Goal: Transaction & Acquisition: Subscribe to service/newsletter

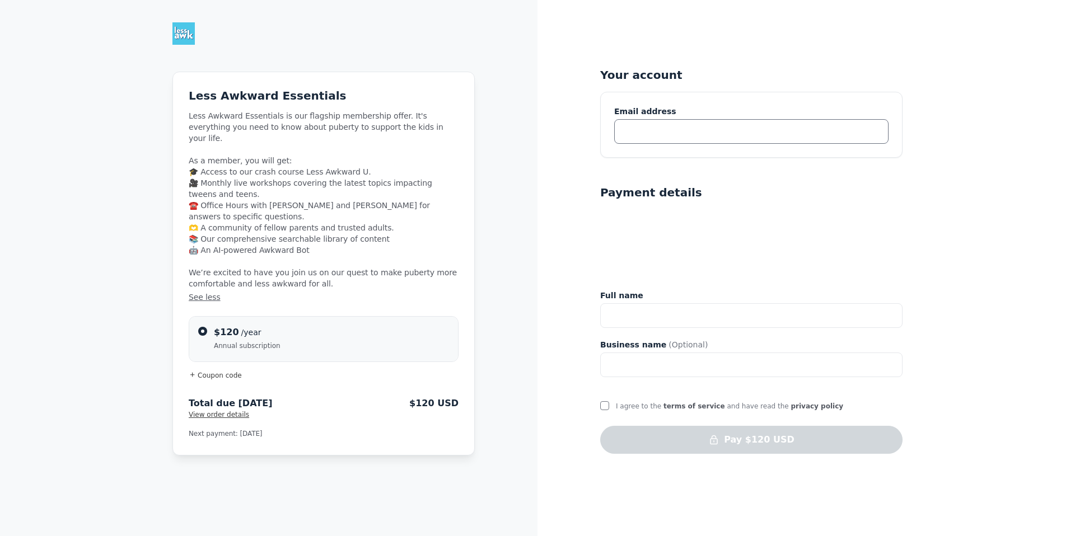
click at [670, 135] on input "text" at bounding box center [751, 131] width 274 height 25
type input "[PERSON_NAME][EMAIL_ADDRESS][PERSON_NAME][DOMAIN_NAME]"
type input "Eleanor Jackson Tenney"
type input "98143295"
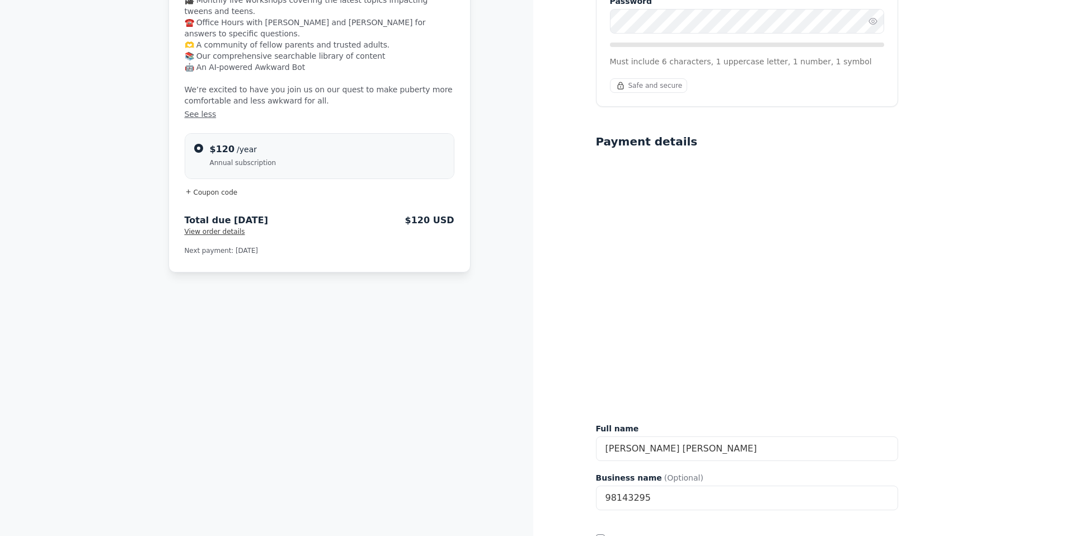
scroll to position [245, 0]
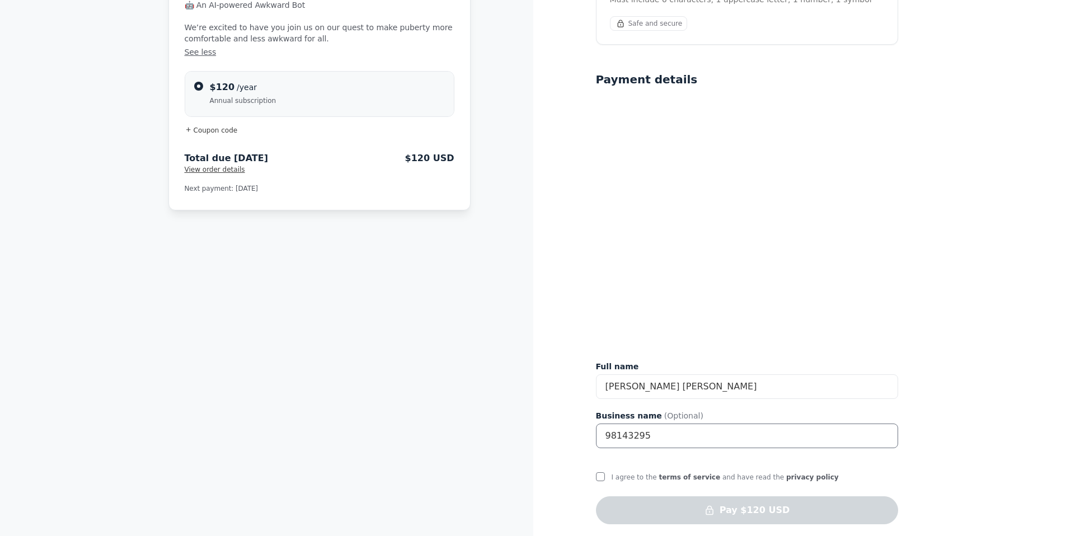
click at [709, 424] on input "98143295" at bounding box center [747, 436] width 302 height 25
drag, startPoint x: 675, startPoint y: 428, endPoint x: 560, endPoint y: 420, distance: 115.6
click at [564, 420] on div "Your account eleanor.jackson@gmail.com Join Less Awkward Hub Create a password …" at bounding box center [799, 149] width 533 height 788
click at [599, 472] on input "I agree to the terms of service and have read the privacy policy" at bounding box center [600, 476] width 9 height 9
checkbox input "true"
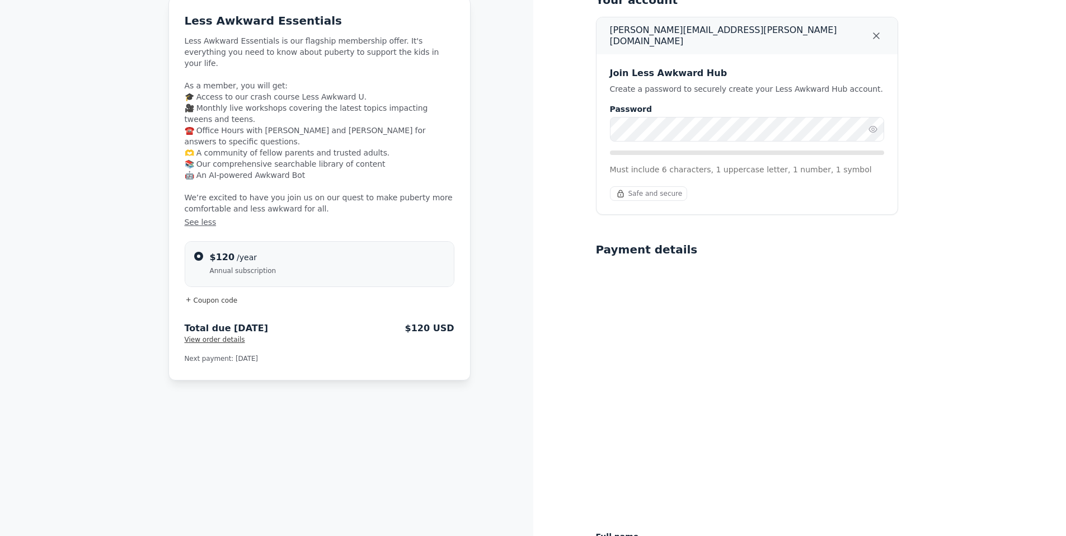
scroll to position [0, 0]
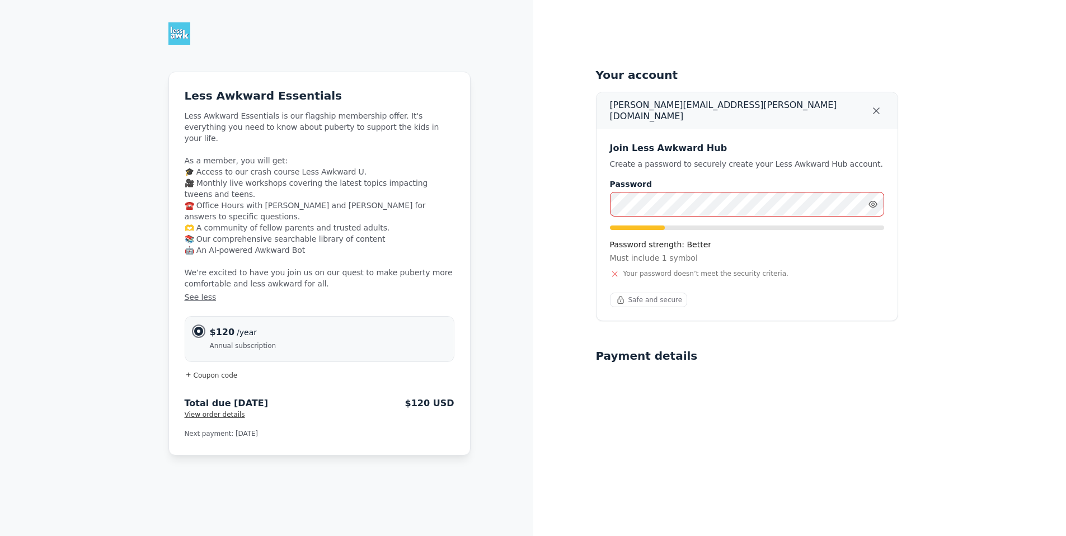
click at [197, 327] on input "$120 /year Annual subscription" at bounding box center [198, 331] width 9 height 9
click at [208, 372] on span "Coupon code" at bounding box center [216, 376] width 44 height 8
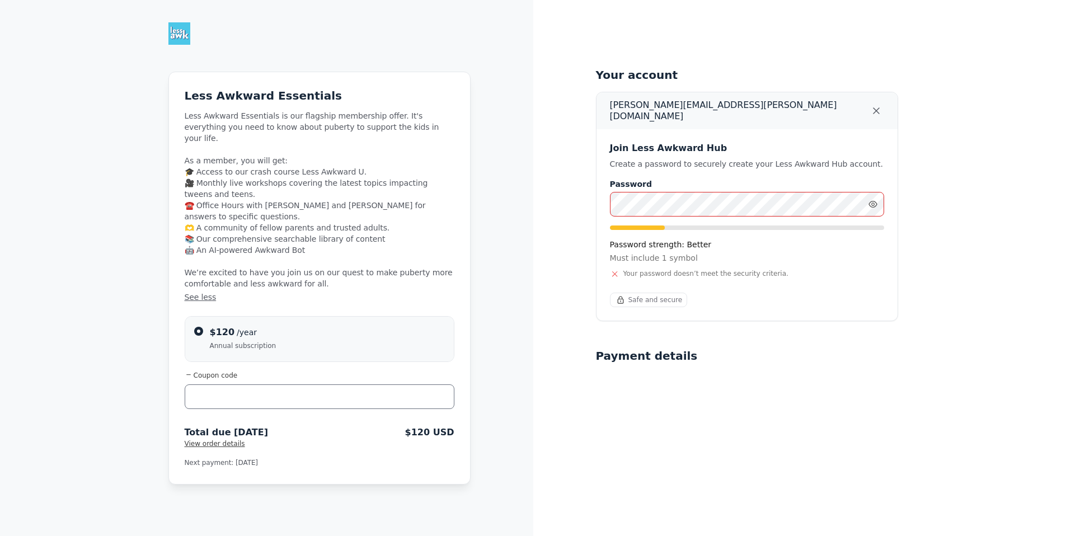
click at [227, 385] on input "text" at bounding box center [320, 397] width 270 height 25
type input "BERKLEYPARENTS"
click at [202, 327] on input "$120 /year Annual subscription" at bounding box center [198, 331] width 9 height 9
click at [419, 390] on span "Apply" at bounding box center [429, 395] width 22 height 11
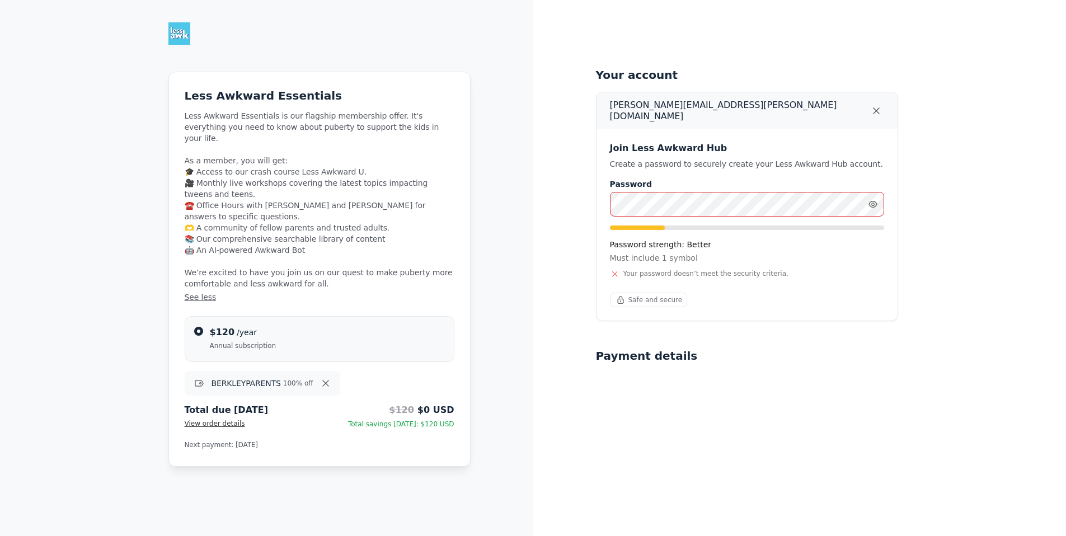
click at [583, 206] on div "Your account eleanor.jackson@gmail.com Join Less Awkward Hub Create a password …" at bounding box center [799, 409] width 533 height 819
click at [587, 196] on div "Your account eleanor.jackson@gmail.com Join Less Awkward Hub Create a password …" at bounding box center [799, 409] width 533 height 819
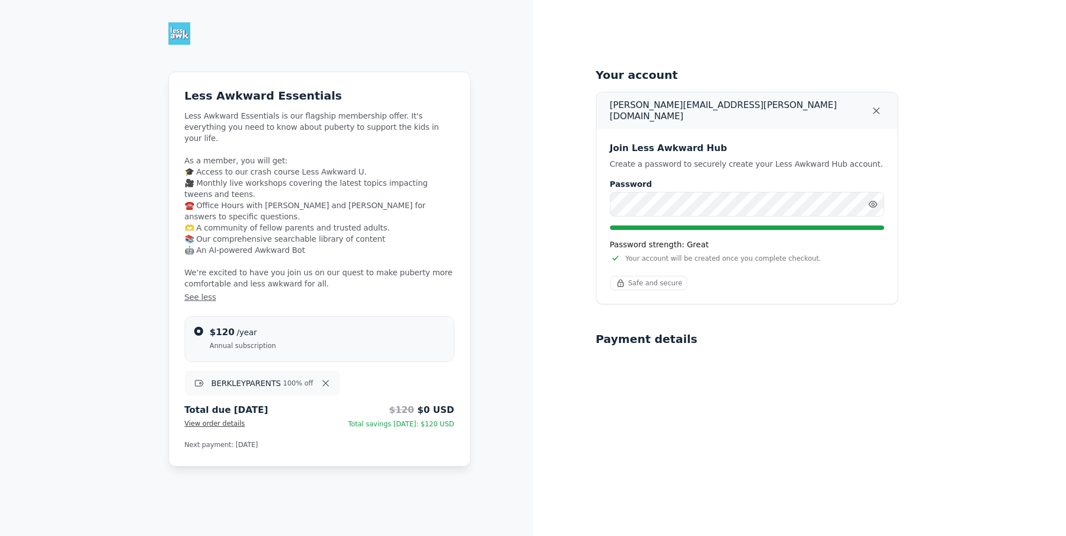
click at [981, 259] on div "Your account eleanor.jackson@gmail.com Join Less Awkward Hub Create a password …" at bounding box center [799, 401] width 533 height 802
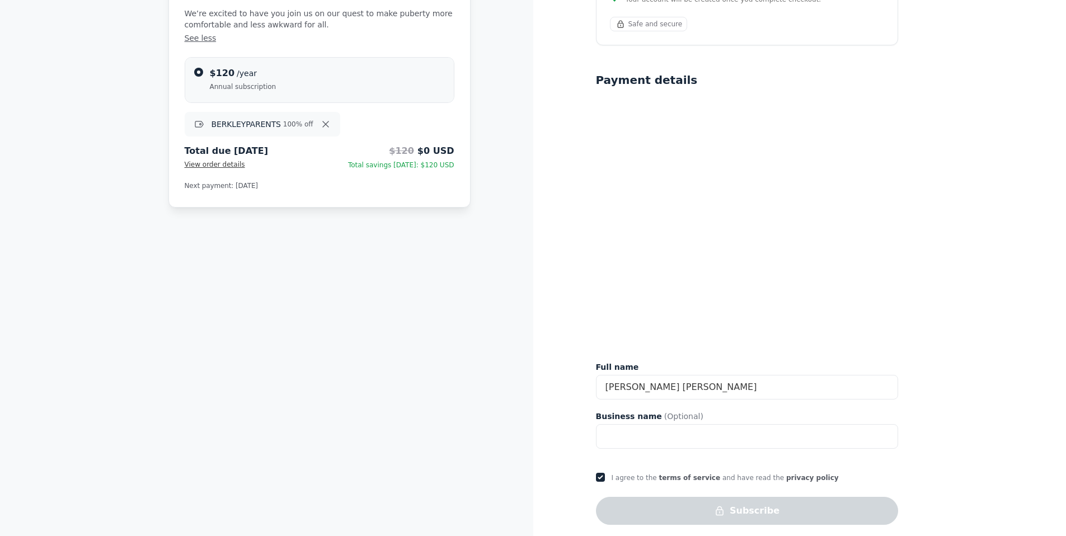
scroll to position [260, 0]
click at [325, 170] on div "Less Awkward Essentials Less Awkward Essentials is our flagship membership offe…" at bounding box center [319, 9] width 301 height 394
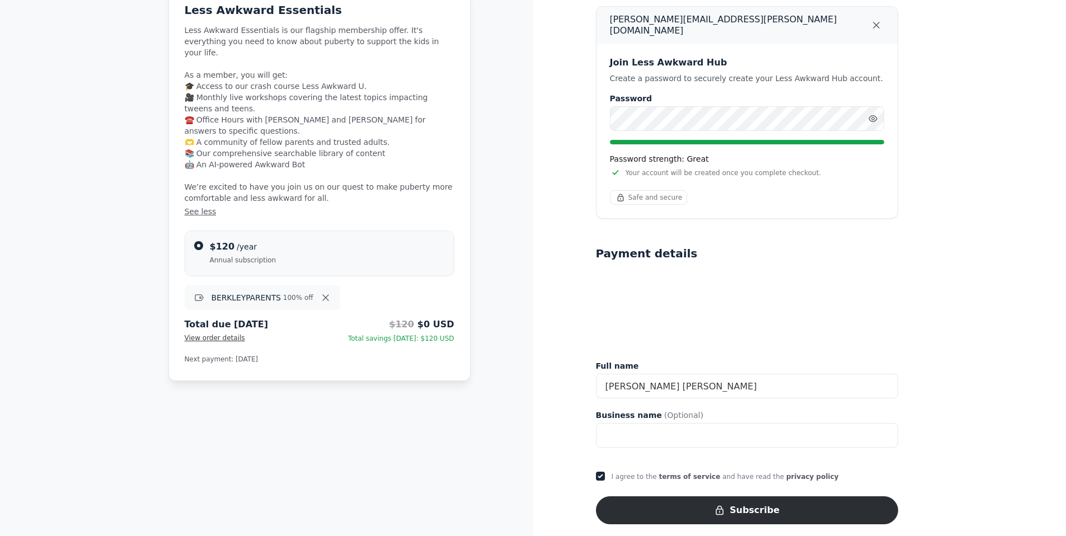
scroll to position [85, 0]
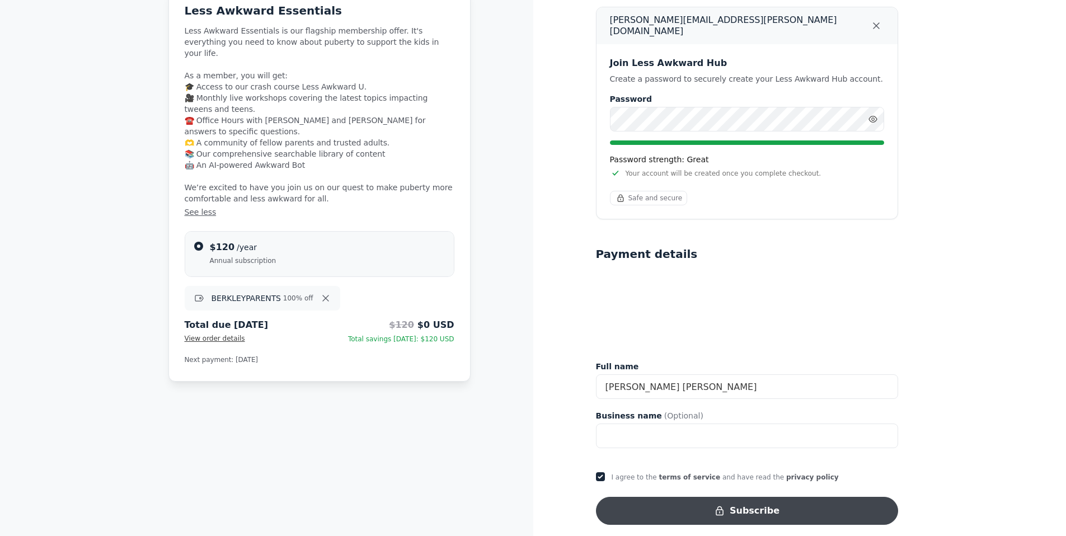
click at [766, 504] on button "Subscribe" at bounding box center [747, 511] width 302 height 28
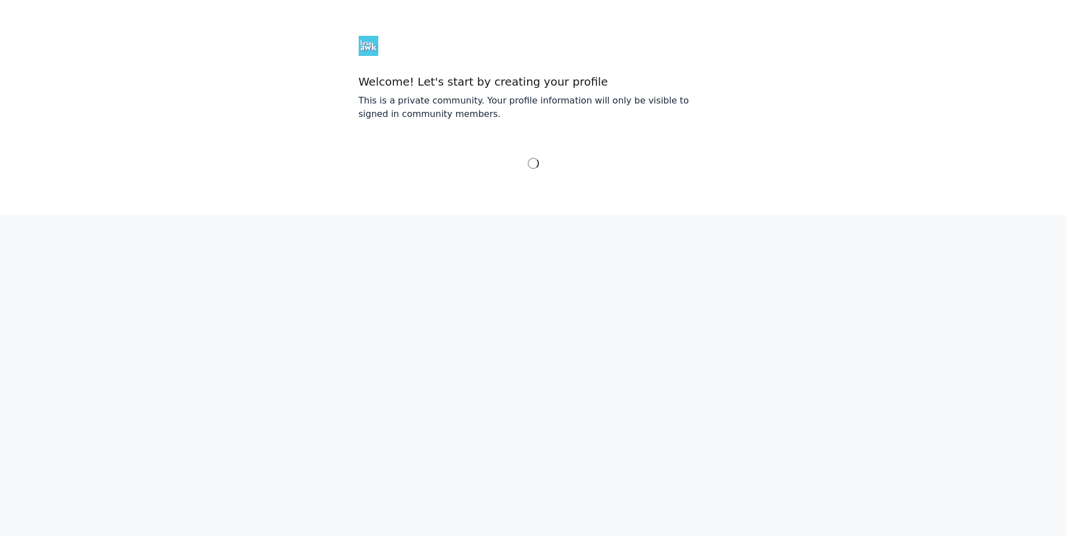
select select "Eastern Time (US & Canada)"
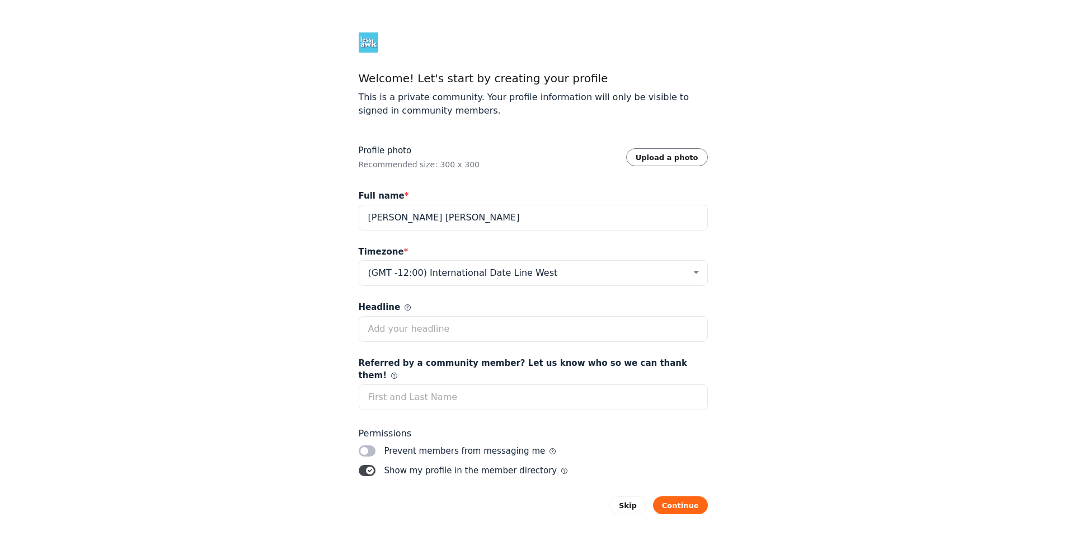
scroll to position [5, 0]
click at [532, 383] on input "Referred by a community member? Let us know who so we can thank them!" at bounding box center [533, 396] width 349 height 26
type input "Berkeley Carroll"
click at [369, 444] on label "Toggle switch" at bounding box center [367, 449] width 17 height 11
click at [0, 0] on input "Toggle switch" at bounding box center [0, 0] width 0 height 0
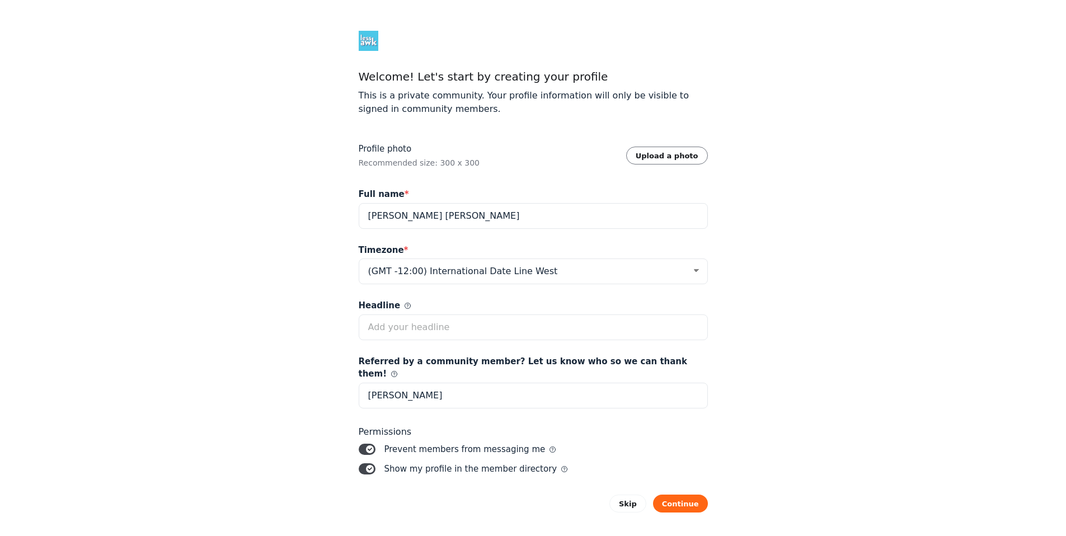
click at [372, 463] on label "Toggle switch" at bounding box center [367, 468] width 17 height 11
click at [0, 0] on input "Toggle switch" at bounding box center [0, 0] width 0 height 0
click at [678, 495] on button "Continue" at bounding box center [680, 504] width 55 height 18
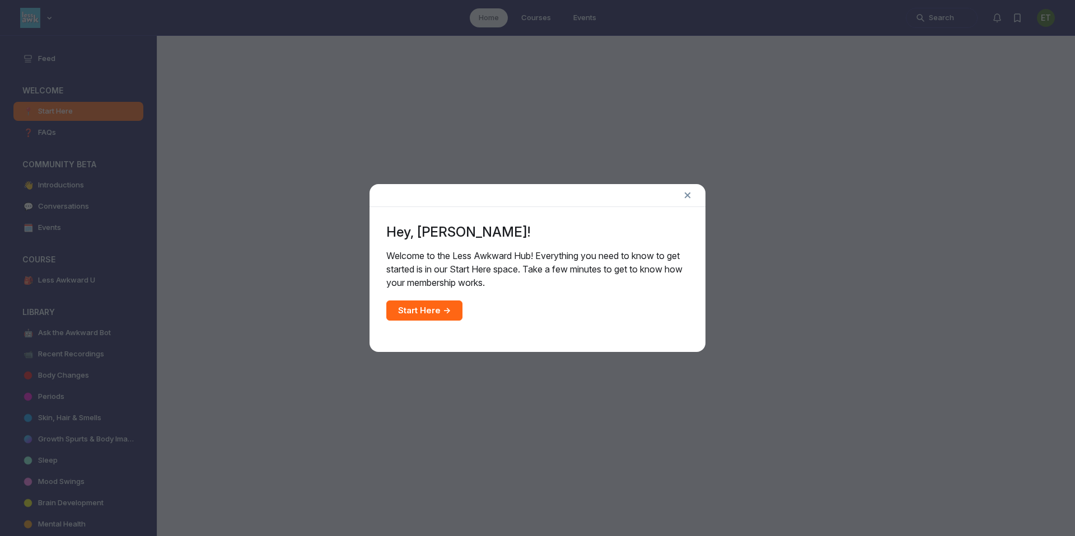
scroll to position [3669, 2144]
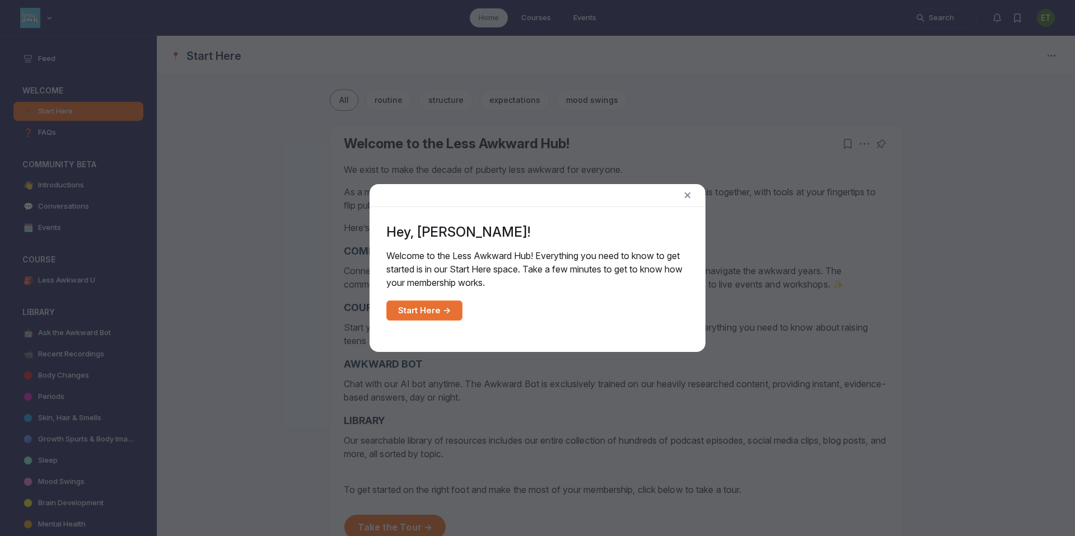
click at [427, 313] on link "Start Here →" at bounding box center [424, 311] width 76 height 20
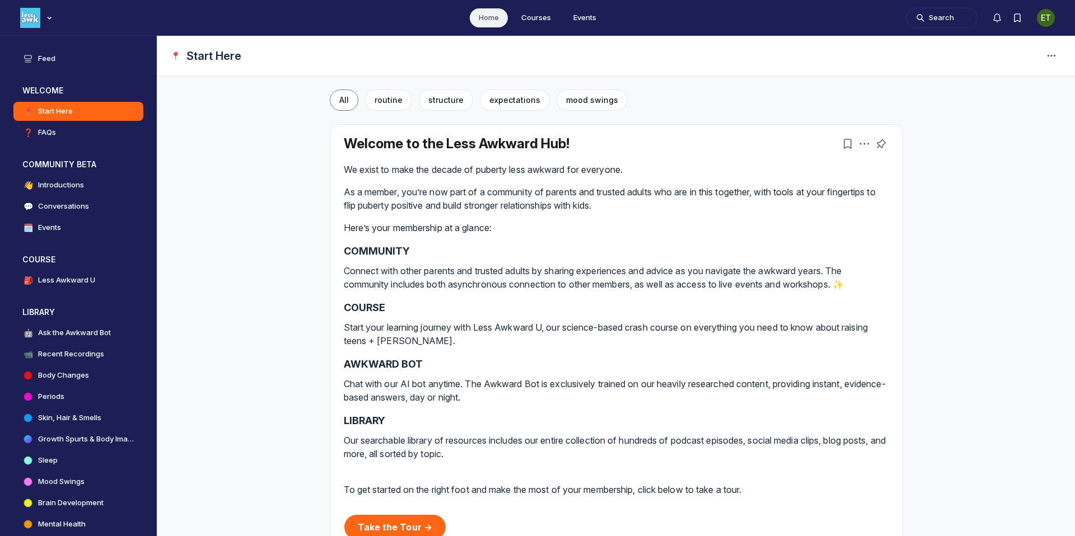
scroll to position [193, 0]
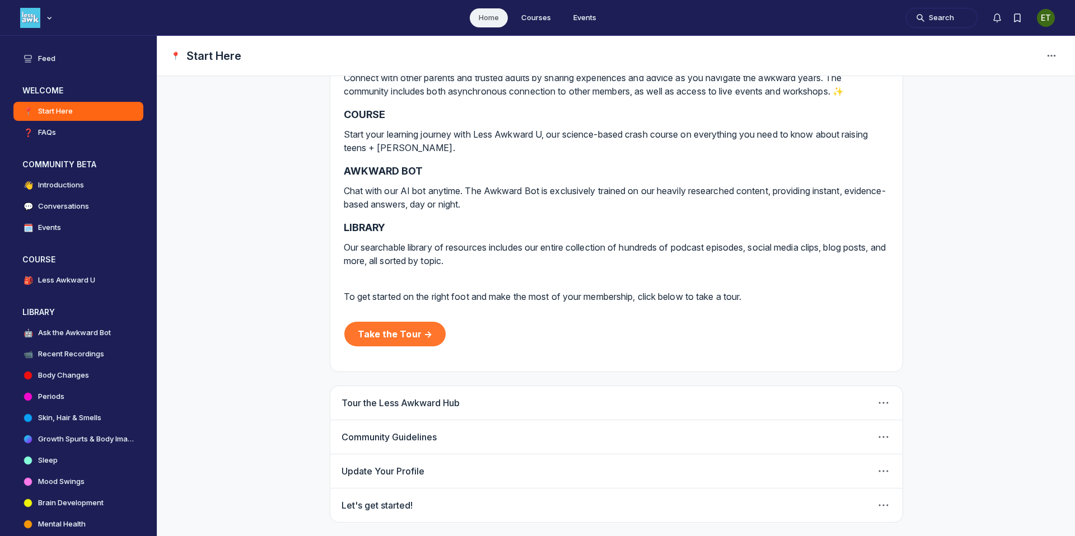
click at [387, 334] on link "Take the Tour →" at bounding box center [395, 334] width 102 height 25
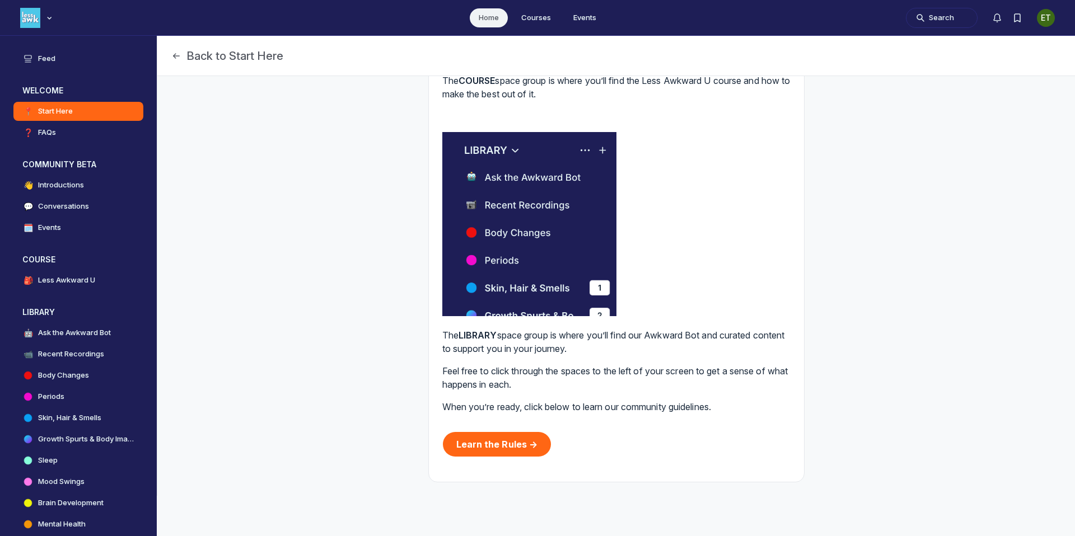
scroll to position [788, 0]
click at [477, 441] on link "Learn the Rules →" at bounding box center [497, 444] width 109 height 25
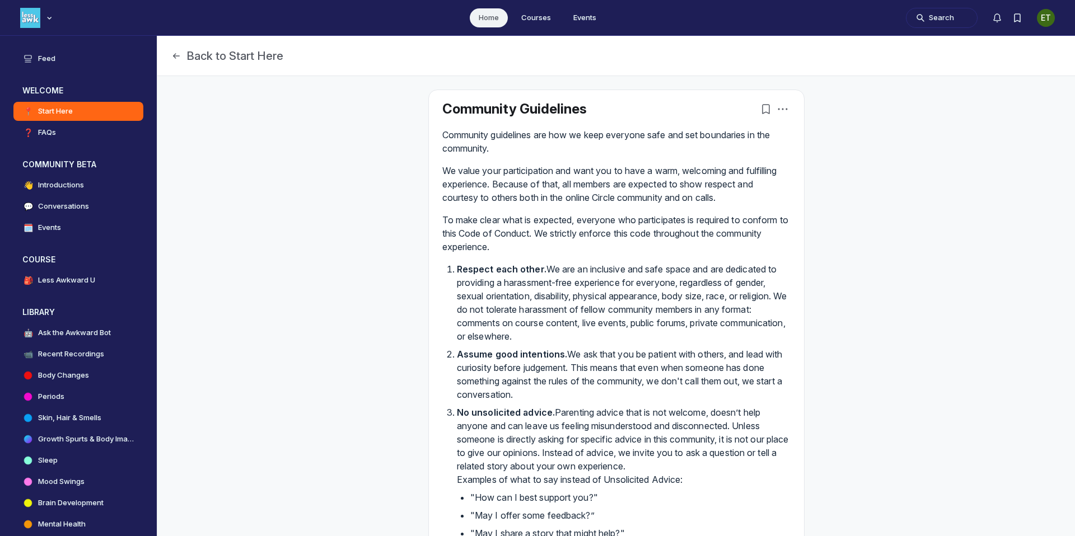
scroll to position [256, 0]
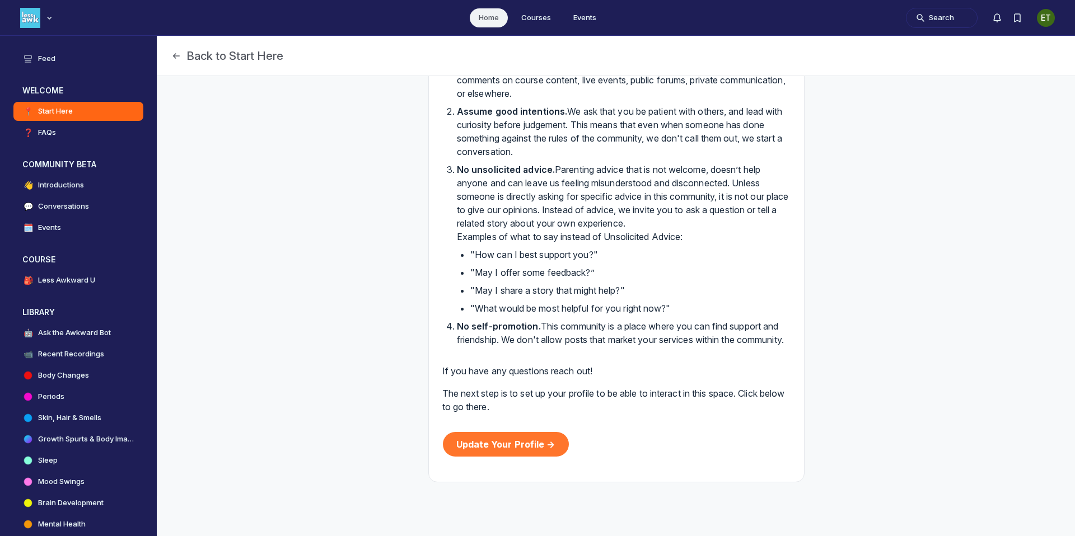
click at [528, 438] on link "Update Your Profile →" at bounding box center [506, 444] width 126 height 25
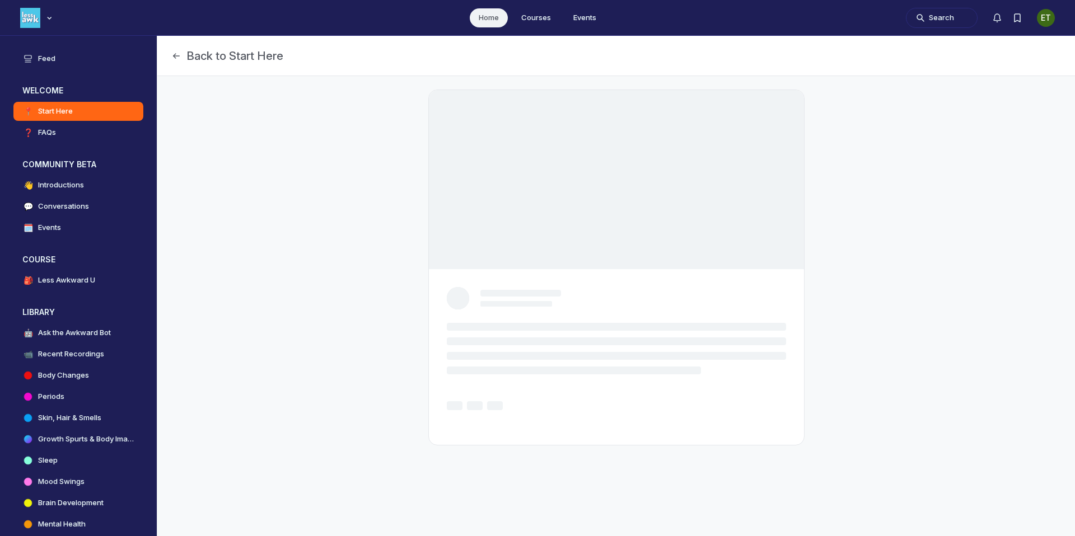
scroll to position [3669, 2144]
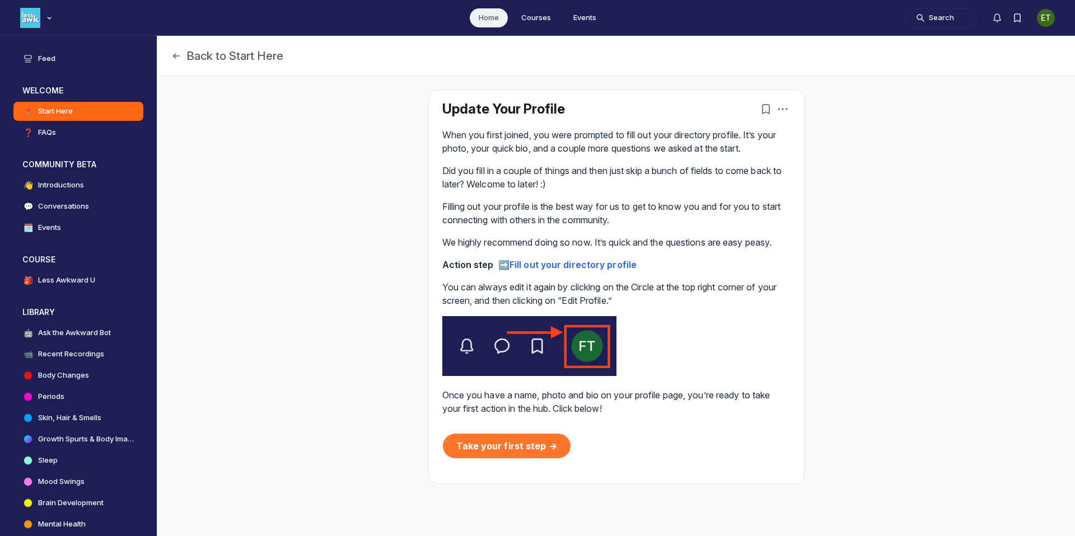
click at [526, 445] on link "Take your first step →" at bounding box center [507, 446] width 128 height 25
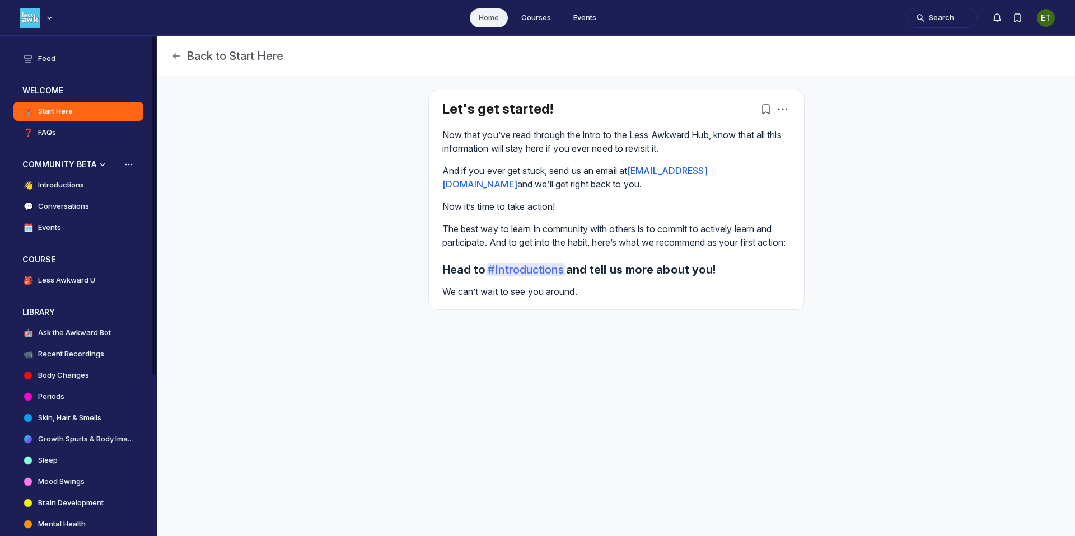
click at [49, 208] on h4 "Conversations" at bounding box center [63, 206] width 51 height 11
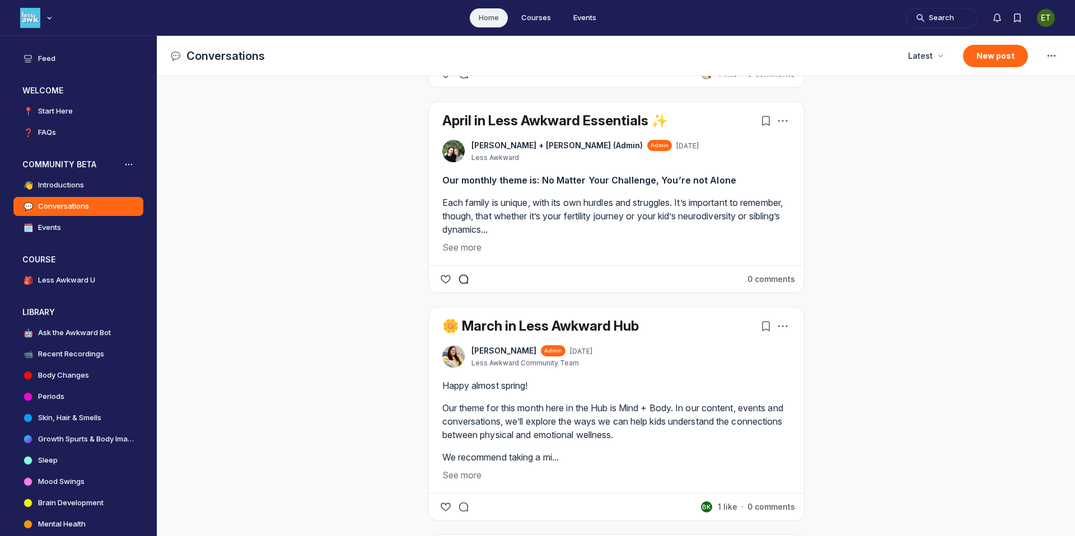
scroll to position [969, 0]
